Goal: Find specific page/section: Find specific page/section

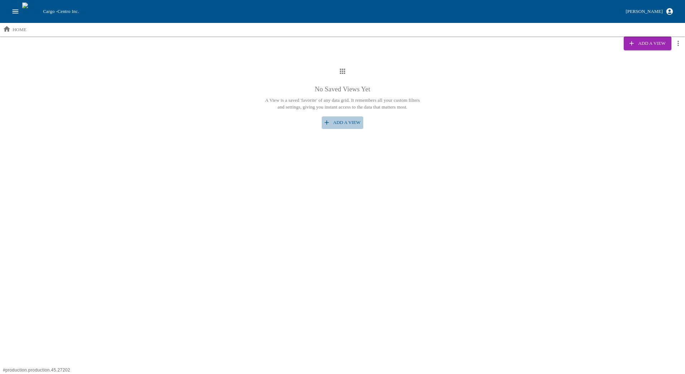
click at [347, 124] on button "Add a View" at bounding box center [343, 122] width 42 height 13
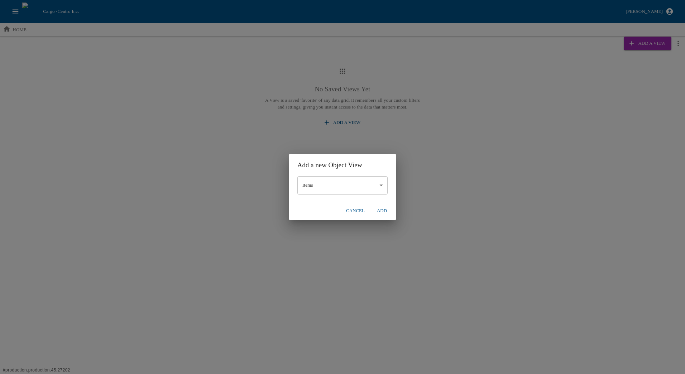
drag, startPoint x: 385, startPoint y: 212, endPoint x: 382, endPoint y: 214, distance: 4.0
click at [385, 212] on button "Add" at bounding box center [381, 210] width 23 height 13
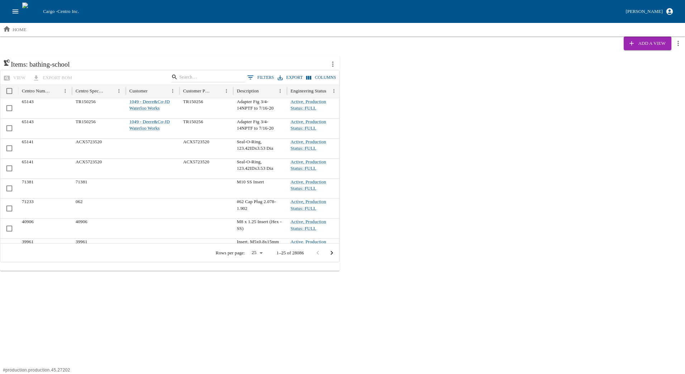
click at [263, 75] on button "0 Filters" at bounding box center [260, 77] width 30 height 11
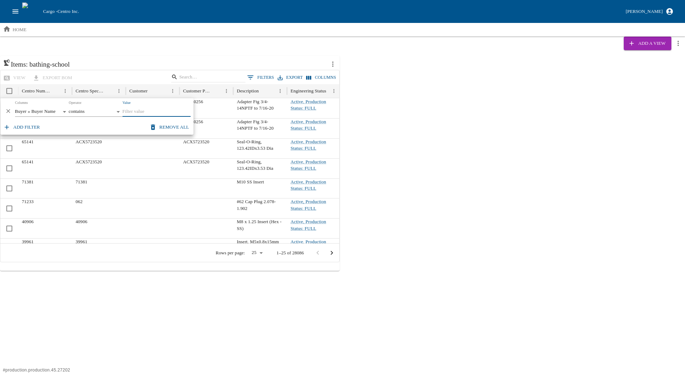
click at [51, 112] on body "Cargo - Centro Inc. [PERSON_NAME] home Add a View Items: bathing-school view ex…" at bounding box center [342, 135] width 685 height 271
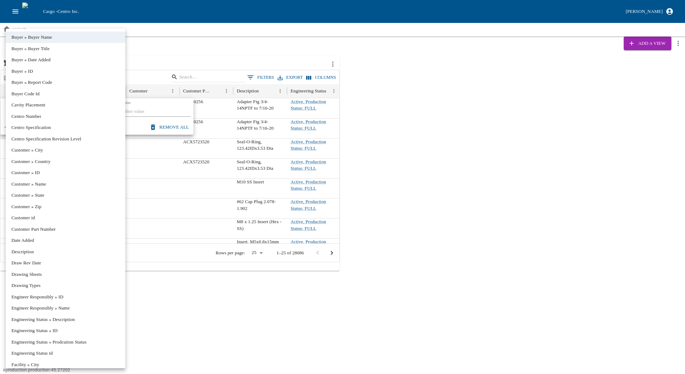
click at [30, 182] on li "Customer » Name" at bounding box center [66, 183] width 120 height 11
type input "**********"
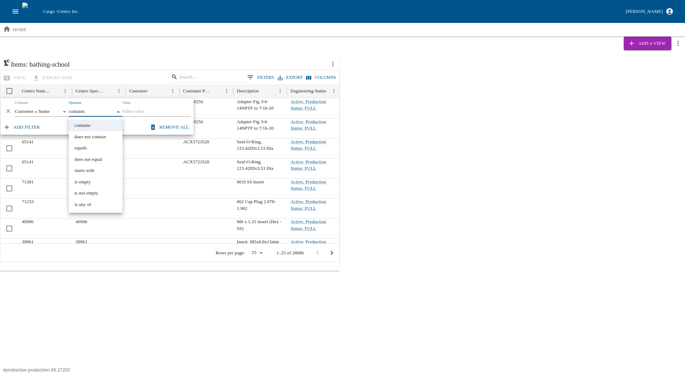
drag, startPoint x: 92, startPoint y: 111, endPoint x: 94, endPoint y: 125, distance: 14.8
click at [94, 125] on body "Cargo - Centro Inc. [PERSON_NAME] home Add a View Items: bathing-school view ex…" at bounding box center [342, 135] width 685 height 271
click at [99, 127] on li "contains" at bounding box center [96, 125] width 54 height 11
click at [140, 112] on input "Value" at bounding box center [156, 112] width 68 height 10
click at [117, 112] on body "Cargo - Centro Inc. [PERSON_NAME] home Add a View Items: bathing-school view ex…" at bounding box center [342, 135] width 685 height 271
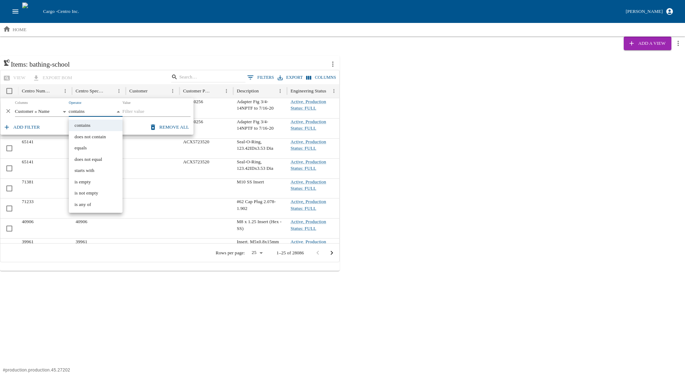
click at [160, 109] on div at bounding box center [342, 187] width 685 height 374
click at [154, 114] on input "Value" at bounding box center [156, 112] width 68 height 10
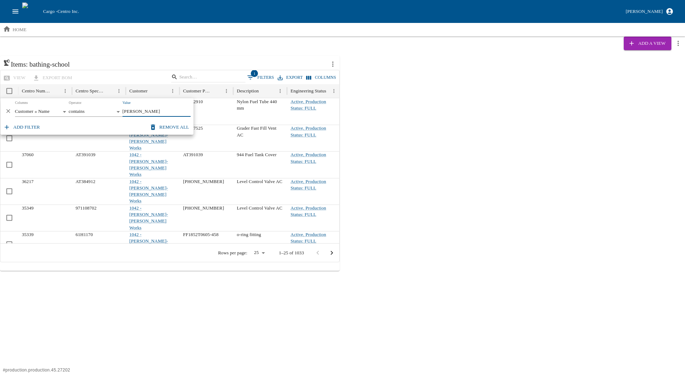
type input "[PERSON_NAME]"
click at [186, 39] on div "Add a View" at bounding box center [342, 44] width 685 height 14
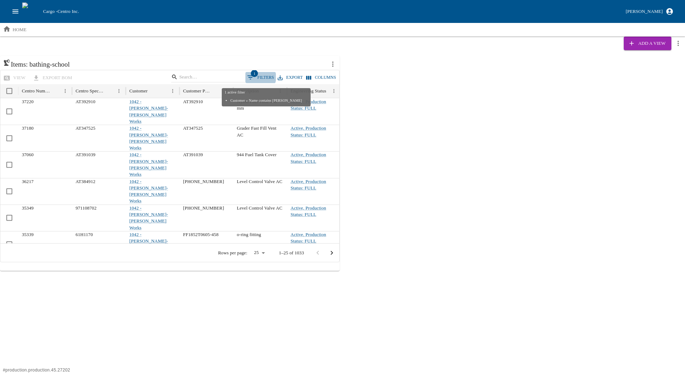
click at [262, 77] on button "1 Filters" at bounding box center [260, 77] width 30 height 11
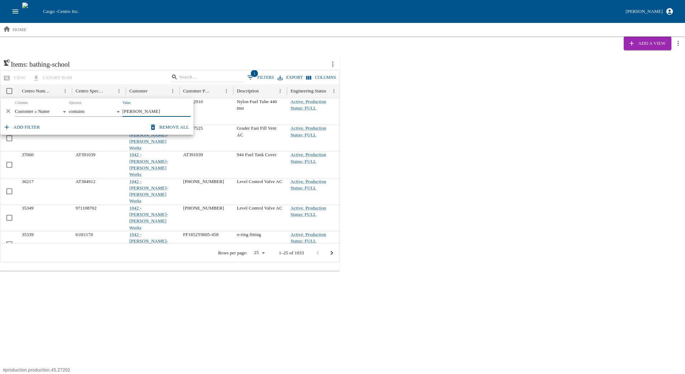
click at [23, 126] on button "Add filter" at bounding box center [22, 127] width 41 height 13
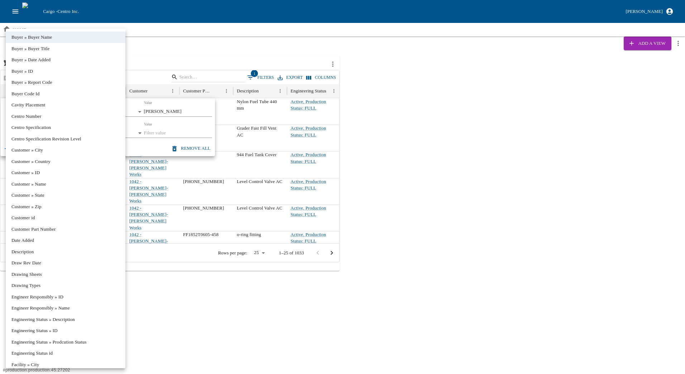
click at [86, 132] on body "Cargo - Centro Inc. [PERSON_NAME] home Add a View Items: bathing-school view ex…" at bounding box center [342, 135] width 685 height 271
click at [223, 45] on div at bounding box center [342, 187] width 685 height 374
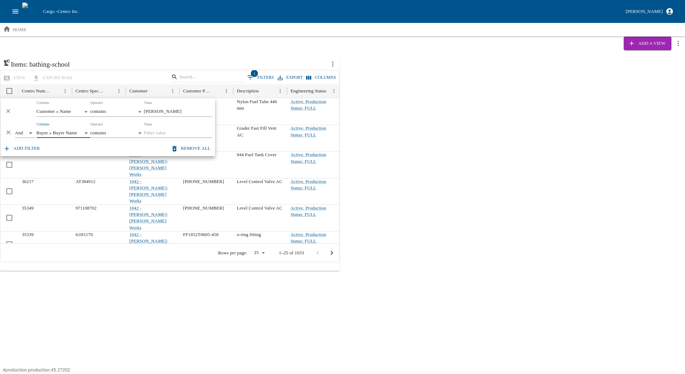
click at [18, 8] on icon "open drawer" at bounding box center [15, 12] width 8 height 8
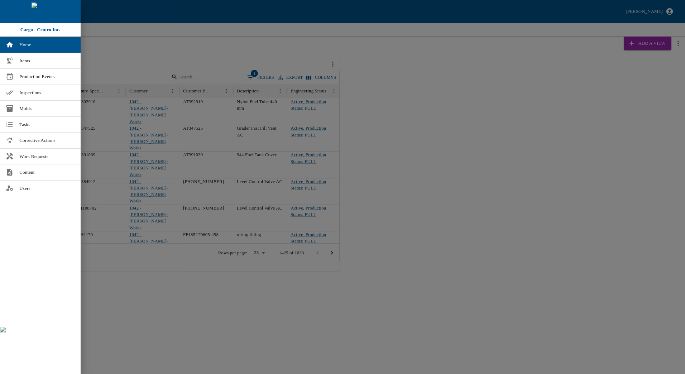
click at [229, 37] on div at bounding box center [342, 187] width 685 height 374
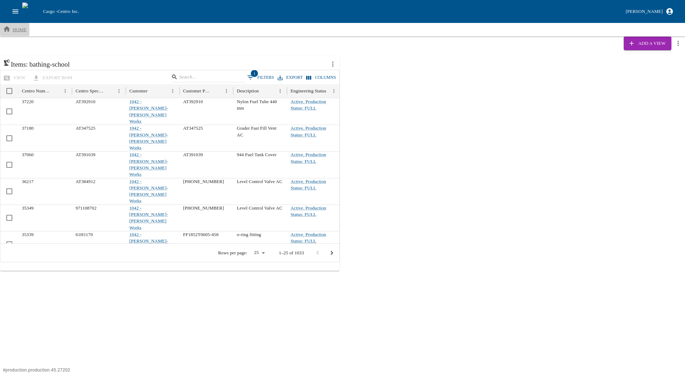
click at [14, 26] on p "home" at bounding box center [20, 29] width 14 height 7
click at [14, 11] on icon "open drawer" at bounding box center [15, 12] width 8 height 8
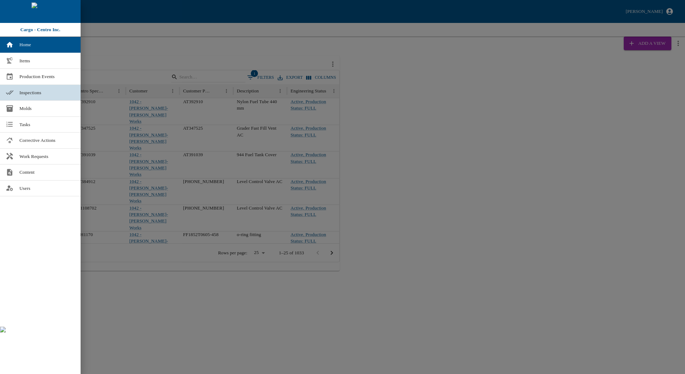
click at [29, 90] on span "Inspections" at bounding box center [46, 92] width 55 height 7
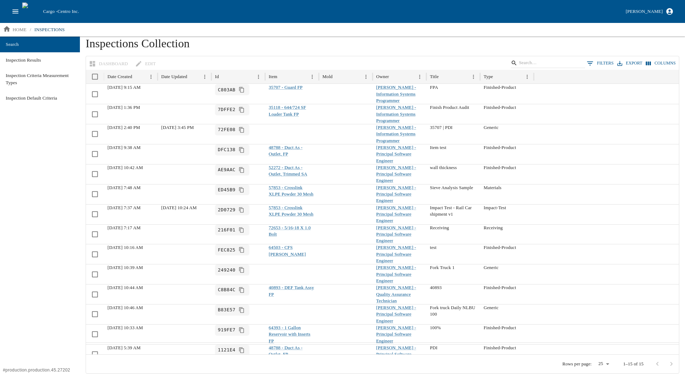
click at [110, 63] on div "Dashboard Edit 0 Filters Export Columns" at bounding box center [382, 63] width 593 height 14
